Goal: Transaction & Acquisition: Obtain resource

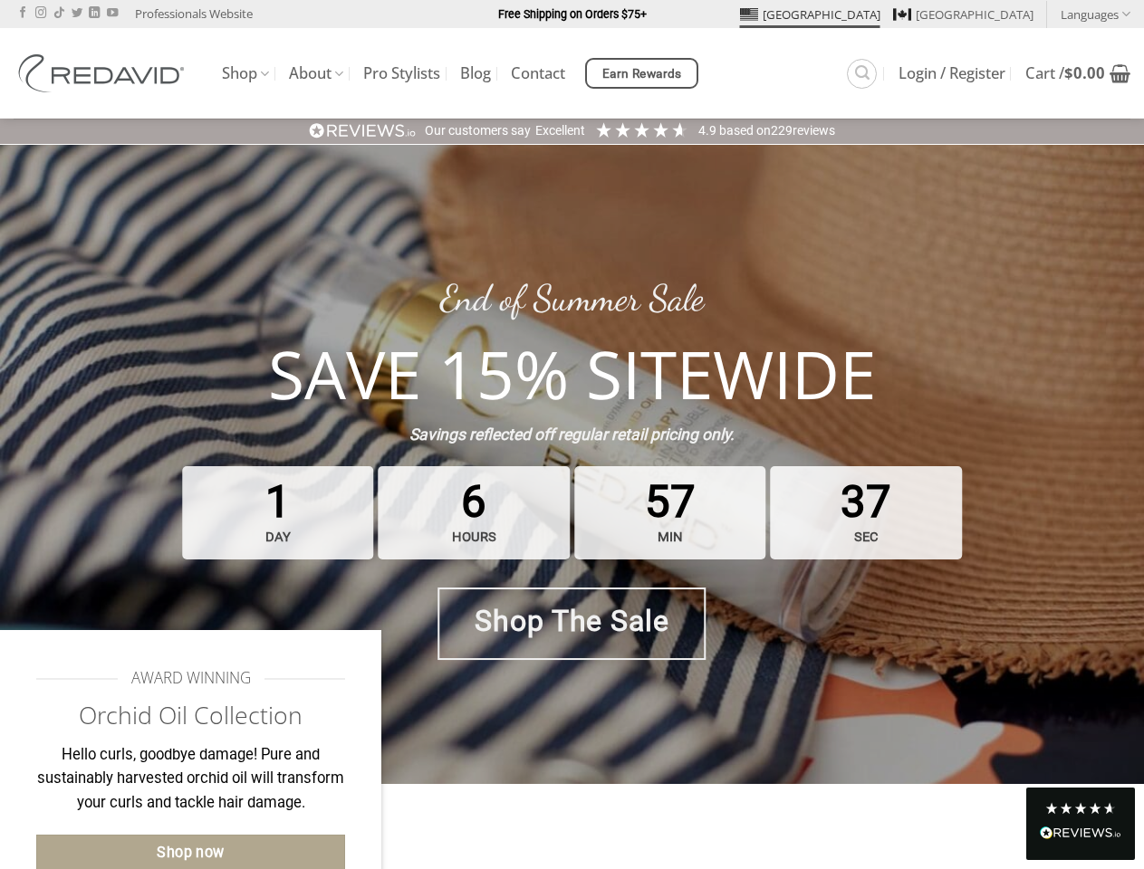
click at [571, 435] on strong "Savings reflected off regular retail pricing only." at bounding box center [571, 435] width 325 height 18
click at [1095, 14] on link "Languages" at bounding box center [1095, 14] width 70 height 26
click at [644, 73] on span "Earn Rewards" at bounding box center [642, 74] width 80 height 20
